Goal: Information Seeking & Learning: Learn about a topic

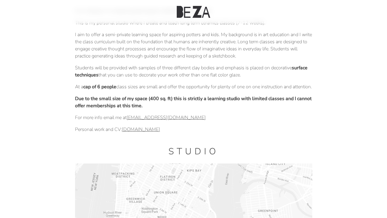
scroll to position [55, 0]
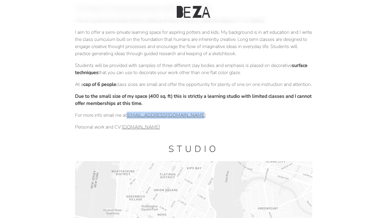
drag, startPoint x: 207, startPoint y: 122, endPoint x: 128, endPoint y: 125, distance: 79.5
click at [128, 119] on p "For more info email me at bezaceramicstudio@gmail.com" at bounding box center [193, 115] width 237 height 7
copy link "bezaceramicstudio@gmail.com"
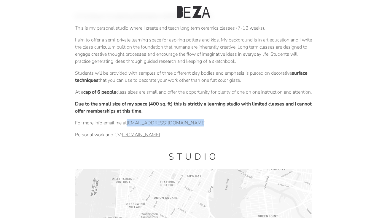
scroll to position [52, 0]
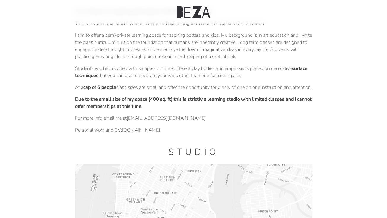
click at [177, 64] on div "Hi, I'm Alyssa. I'm a teaching artist based in NYC. This is my personal studio …" at bounding box center [193, 215] width 237 height 425
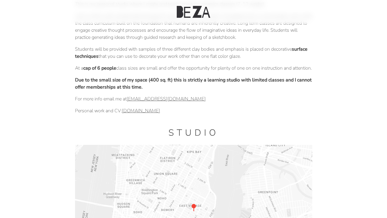
scroll to position [71, 0]
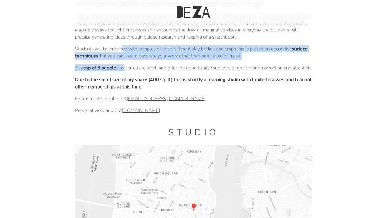
drag, startPoint x: 124, startPoint y: 68, endPoint x: 121, endPoint y: 46, distance: 22.7
click at [121, 46] on div "Hi, I'm Alyssa. I'm a teaching artist based in NYC. This is my personal studio …" at bounding box center [193, 196] width 237 height 425
click at [121, 46] on p "Students will be provided with samples of three different clay bodies and empha…" at bounding box center [193, 52] width 237 height 14
drag, startPoint x: 121, startPoint y: 60, endPoint x: 121, endPoint y: 45, distance: 15.7
click at [121, 45] on div "Hi, I'm Alyssa. I'm a teaching artist based in NYC. This is my personal studio …" at bounding box center [193, 196] width 237 height 425
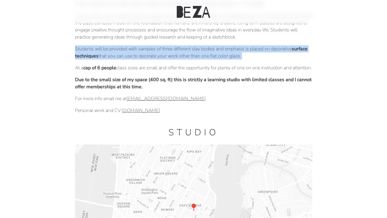
click at [121, 45] on div "Hi, I'm Alyssa. I'm a teaching artist based in NYC. This is my personal studio …" at bounding box center [193, 196] width 237 height 425
drag, startPoint x: 121, startPoint y: 63, endPoint x: 121, endPoint y: 49, distance: 13.6
click at [121, 49] on div "Hi, I'm Alyssa. I'm a teaching artist based in NYC. This is my personal studio …" at bounding box center [193, 196] width 237 height 425
click at [121, 49] on p "Students will be provided with samples of three different clay bodies and empha…" at bounding box center [193, 52] width 237 height 14
drag, startPoint x: 131, startPoint y: 62, endPoint x: 126, endPoint y: 47, distance: 16.2
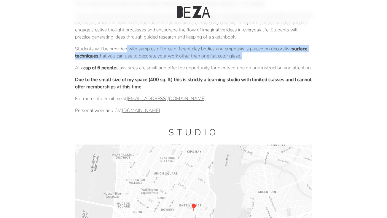
click at [126, 47] on div "Hi, I'm Alyssa. I'm a teaching artist based in NYC. This is my personal studio …" at bounding box center [193, 196] width 237 height 425
click at [130, 63] on div "Hi, I'm Alyssa. I'm a teaching artist based in NYC. This is my personal studio …" at bounding box center [193, 196] width 237 height 425
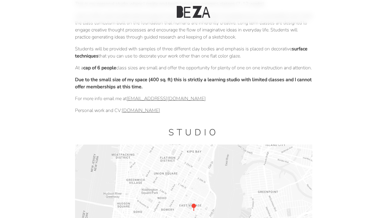
drag, startPoint x: 128, startPoint y: 75, endPoint x: 125, endPoint y: 63, distance: 12.2
click at [125, 63] on div "Hi, I'm Alyssa. I'm a teaching artist based in NYC. This is my personal studio …" at bounding box center [193, 196] width 237 height 425
click at [127, 71] on p "At a cap of 6 people class sizes are small and offer the opportunity for plenty…" at bounding box center [193, 67] width 237 height 7
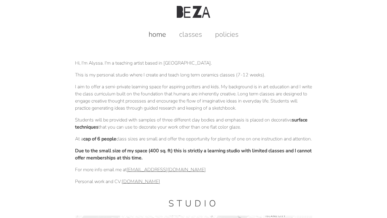
scroll to position [1, 0]
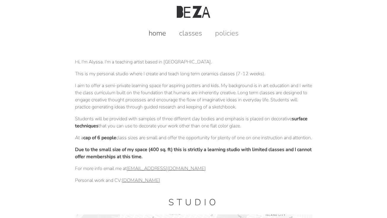
click at [186, 32] on link "classes" at bounding box center [190, 32] width 35 height 9
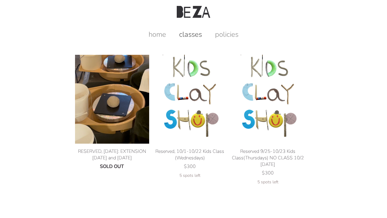
scroll to position [1, 0]
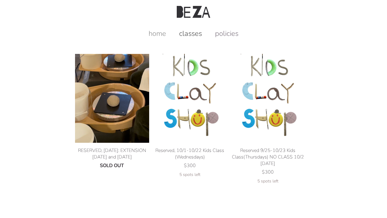
click at [225, 32] on link "policies" at bounding box center [226, 33] width 35 height 9
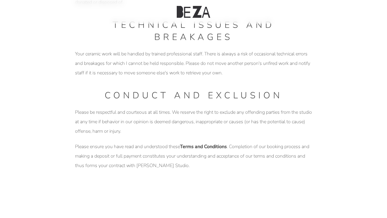
scroll to position [755, 0]
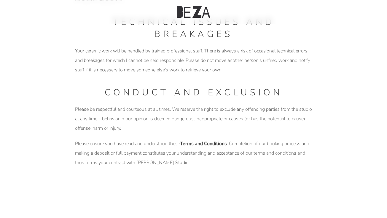
click at [92, 37] on h1 "TECHNICAL ISSUES AND BREAKAGES" at bounding box center [193, 28] width 237 height 24
